Goal: Task Accomplishment & Management: Manage account settings

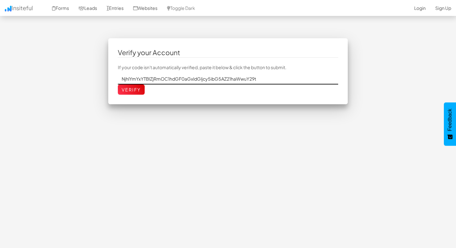
click at [178, 78] on input "NjhlYmYxYTBlZjRmOC1hdGF0aGxldGljcy5ibG5AZ21haWwuY29t" at bounding box center [228, 79] width 220 height 11
click at [137, 93] on input "Verify" at bounding box center [131, 90] width 27 height 10
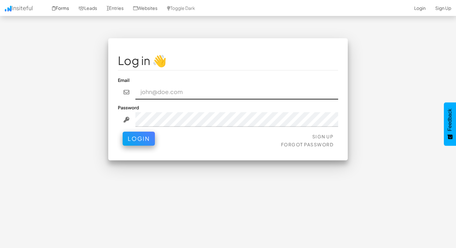
paste input "atathletics.bln@gmail.com"
type input "atathletics.bln@gmail.com"
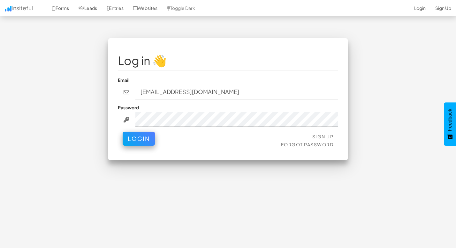
click at [264, 81] on div "Email atathletics.bln@gmail.com" at bounding box center [228, 88] width 220 height 23
click at [138, 144] on div "Sign Up Forgot Password Login" at bounding box center [228, 141] width 220 height 19
click at [138, 140] on button "Login" at bounding box center [139, 137] width 32 height 14
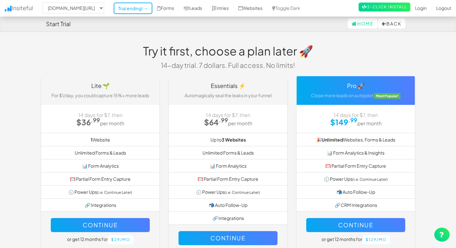
select select "2539"
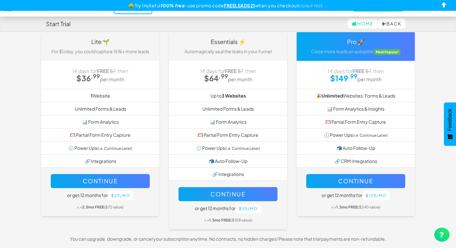
scroll to position [44, 0]
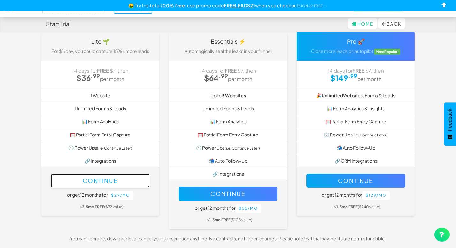
click at [119, 183] on button "Continue" at bounding box center [100, 181] width 99 height 14
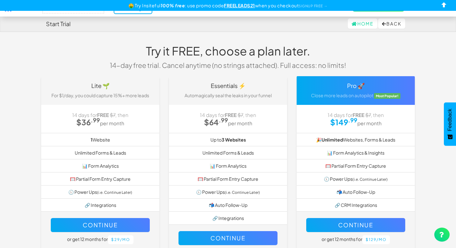
select select "2539"
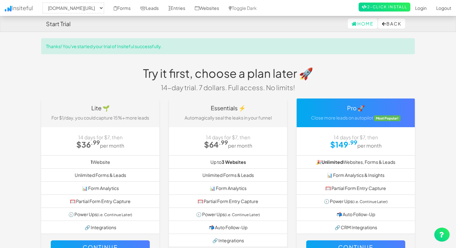
select select "2539"
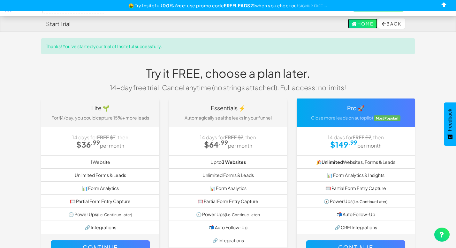
click at [359, 24] on link "Home" at bounding box center [363, 24] width 30 height 10
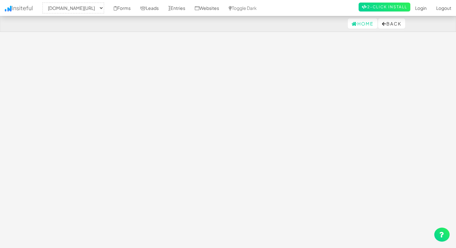
select select "2539"
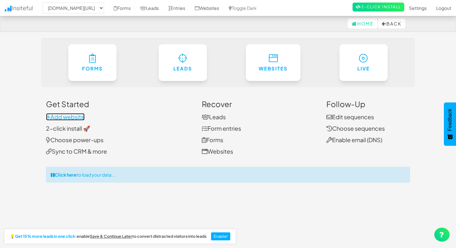
click at [69, 118] on link "Add website" at bounding box center [65, 116] width 39 height 7
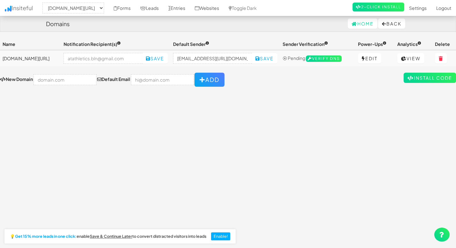
select select "2539"
click at [92, 57] on input "email" at bounding box center [103, 58] width 79 height 11
click at [148, 111] on div "Toggle navigation Insiteful -- None -- [DOMAIN_NAME][URL] Forms Leads Entries W…" at bounding box center [228, 143] width 456 height 211
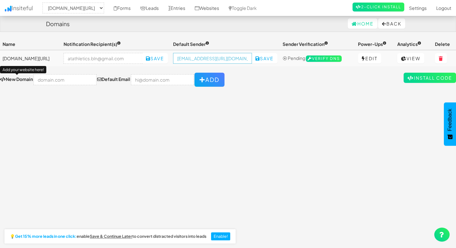
click at [216, 59] on input "no-reply@www.thomascoaching.de/" at bounding box center [212, 58] width 79 height 11
click at [104, 7] on select "-- None -- www.thomascoaching.de/" at bounding box center [73, 8] width 62 height 11
drag, startPoint x: 208, startPoint y: 59, endPoint x: 250, endPoint y: 60, distance: 42.5
click at [250, 60] on div "no-reply@www.thomascoaching.de/ Save" at bounding box center [225, 58] width 104 height 11
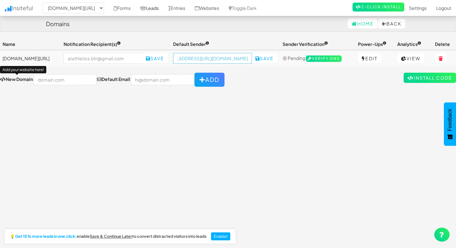
scroll to position [0, 0]
click at [200, 59] on input "no-reply@www.thomascoaching.de/" at bounding box center [212, 58] width 79 height 11
click at [226, 67] on div "Toggle navigation Insiteful -- None -- www.thomascoaching.de/ Forms Leads Entri…" at bounding box center [228, 62] width 456 height 49
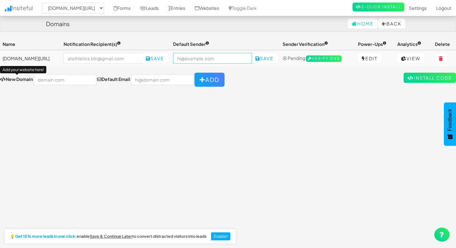
click at [221, 61] on input "email" at bounding box center [212, 58] width 79 height 11
click at [431, 79] on link "Install Code" at bounding box center [430, 78] width 52 height 10
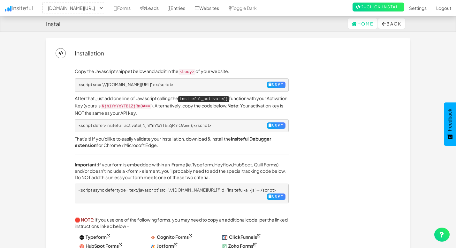
select select "2539"
click at [272, 85] on button "Copy" at bounding box center [276, 85] width 19 height 6
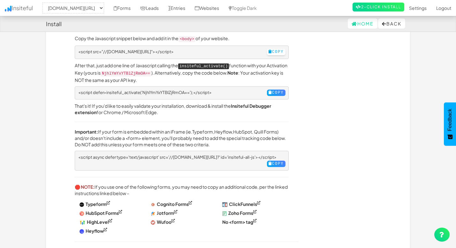
scroll to position [39, 0]
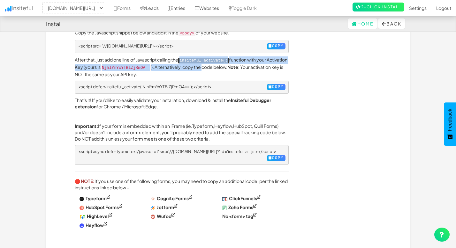
drag, startPoint x: 182, startPoint y: 59, endPoint x: 225, endPoint y: 63, distance: 42.3
click at [225, 63] on p "After that, just add one line of Javascript calling the insiteful_activate() fu…" at bounding box center [182, 67] width 214 height 21
click at [235, 69] on p "After that, just add one line of Javascript calling the insiteful_activate() fu…" at bounding box center [182, 67] width 214 height 21
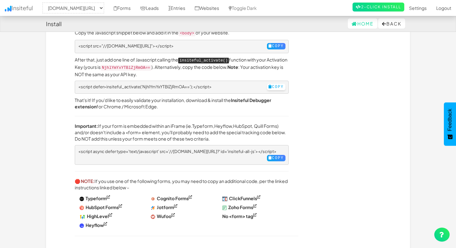
click at [271, 84] on button "Copy" at bounding box center [276, 87] width 19 height 6
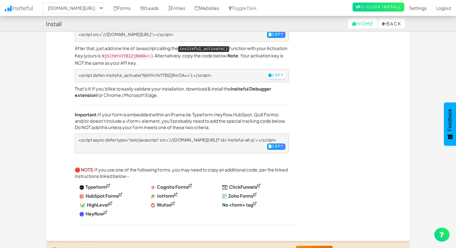
scroll to position [50, 0]
click at [268, 75] on button "Copy" at bounding box center [276, 75] width 19 height 6
click at [270, 72] on button "Copy" at bounding box center [276, 75] width 19 height 6
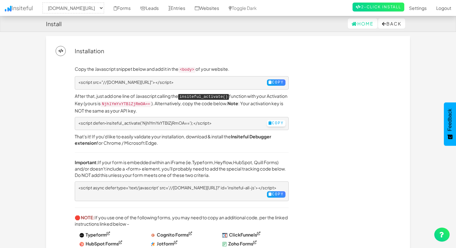
scroll to position [4, 0]
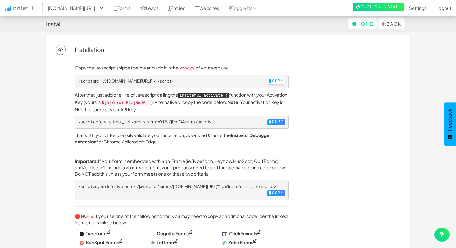
click at [273, 81] on button "Copy" at bounding box center [276, 81] width 19 height 6
click at [270, 121] on button "Copy" at bounding box center [276, 122] width 19 height 6
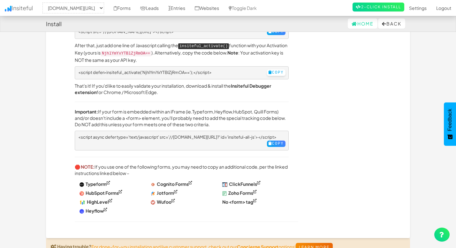
scroll to position [52, 0]
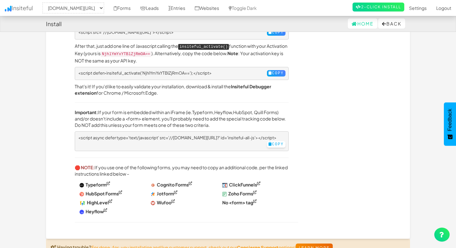
click at [276, 143] on button "Copy" at bounding box center [276, 144] width 19 height 6
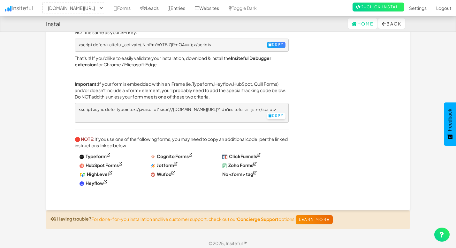
scroll to position [0, 0]
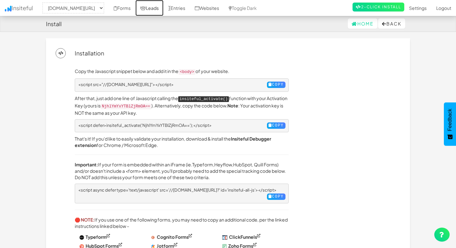
click at [157, 4] on link "Leads" at bounding box center [149, 8] width 28 height 16
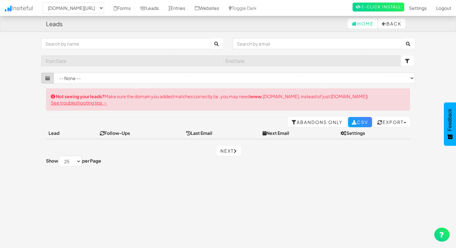
select select "2539"
click at [72, 7] on select "-- None -- [DOMAIN_NAME][URL]" at bounding box center [73, 8] width 62 height 11
click at [44, 3] on select "-- None -- [DOMAIN_NAME][URL]" at bounding box center [73, 8] width 62 height 11
click at [172, 79] on select "-- None --" at bounding box center [234, 78] width 361 height 11
click at [54, 73] on select "-- None --" at bounding box center [234, 78] width 361 height 11
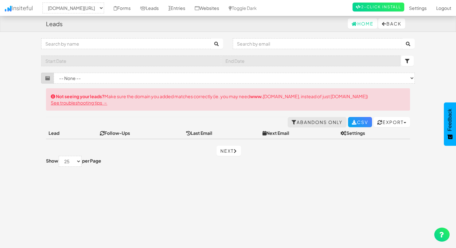
click at [322, 121] on link "Abandons Only" at bounding box center [317, 122] width 59 height 10
select select "2539"
click at [319, 124] on link "All Leads" at bounding box center [326, 122] width 41 height 10
select select "2539"
click at [128, 8] on link "Forms" at bounding box center [122, 8] width 27 height 16
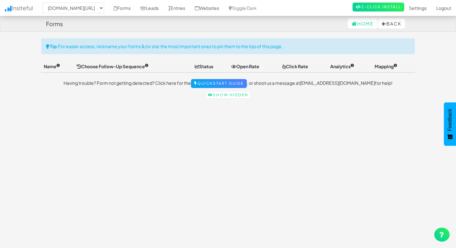
select select "2539"
click at [104, 8] on select "-- None -- [DOMAIN_NAME][URL]" at bounding box center [73, 8] width 62 height 11
click at [157, 11] on link "Leads" at bounding box center [149, 8] width 28 height 16
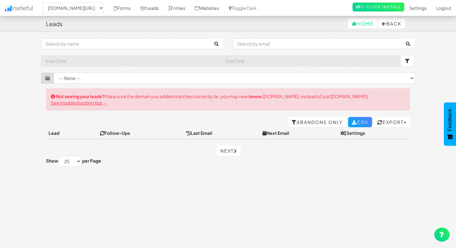
select select "2539"
click at [116, 77] on select "-- None --" at bounding box center [234, 78] width 361 height 11
click at [54, 73] on select "-- None --" at bounding box center [234, 78] width 361 height 11
click at [91, 9] on select "-- None -- [DOMAIN_NAME][URL]" at bounding box center [73, 8] width 62 height 11
click at [44, 3] on select "-- None -- [DOMAIN_NAME][URL]" at bounding box center [73, 8] width 62 height 11
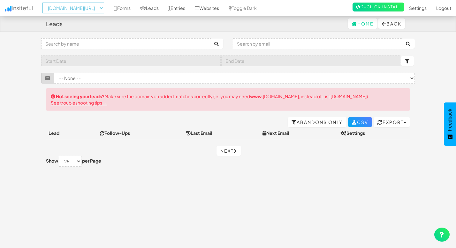
click at [96, 8] on select "-- None -- [DOMAIN_NAME][URL]" at bounding box center [73, 8] width 62 height 11
click at [44, 3] on select "-- None -- [DOMAIN_NAME][URL]" at bounding box center [73, 8] width 62 height 11
click at [94, 7] on select "-- None -- [DOMAIN_NAME][URL]" at bounding box center [73, 8] width 62 height 11
click at [101, 6] on select "-- None -- [DOMAIN_NAME][URL]" at bounding box center [73, 8] width 62 height 11
click at [186, 7] on link "Entries" at bounding box center [177, 8] width 27 height 16
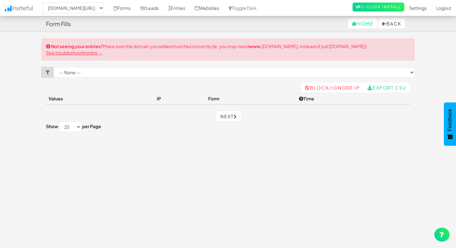
select select "2539"
click at [81, 8] on select "-- None -- [DOMAIN_NAME][URL]" at bounding box center [73, 8] width 62 height 11
click at [44, 3] on select "-- None -- [DOMAIN_NAME][URL]" at bounding box center [73, 8] width 62 height 11
click at [162, 10] on link "Leads" at bounding box center [149, 8] width 28 height 16
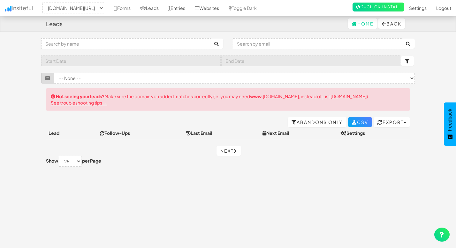
select select "2539"
click at [405, 124] on button "Export" at bounding box center [392, 122] width 36 height 10
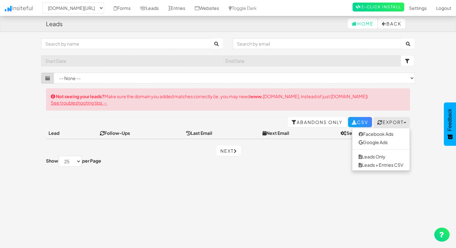
click at [424, 137] on body "Leads Home Back Toggle navigation Insiteful -- None -- [DOMAIN_NAME][URL] Forms…" at bounding box center [228, 132] width 456 height 265
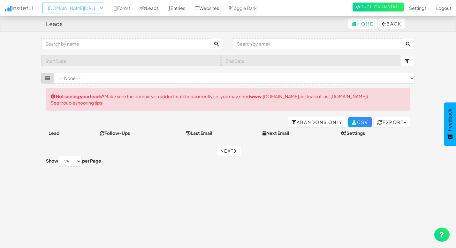
click at [104, 6] on select "-- None -- [DOMAIN_NAME][URL]" at bounding box center [73, 8] width 62 height 11
